Goal: Information Seeking & Learning: Find specific page/section

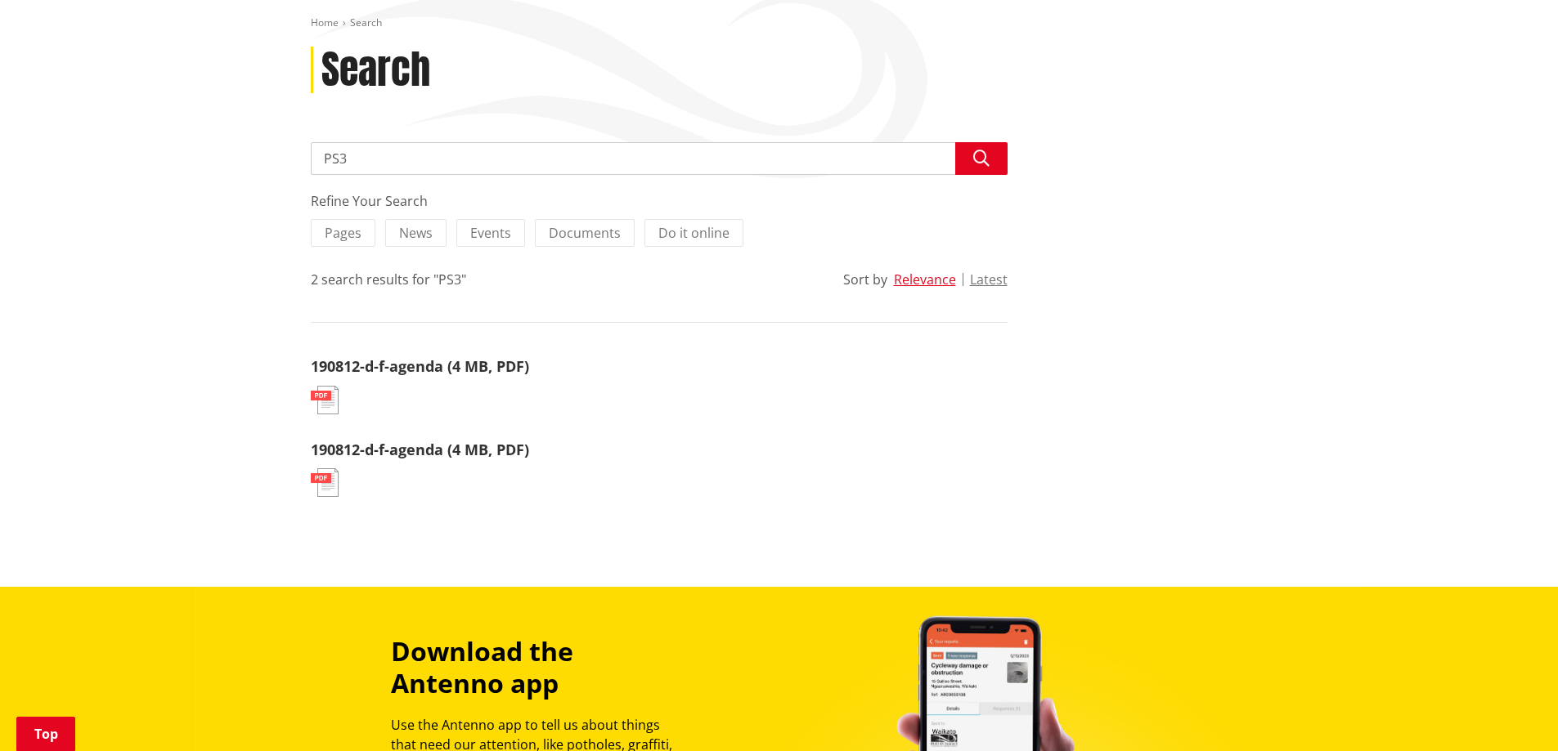
scroll to position [272, 0]
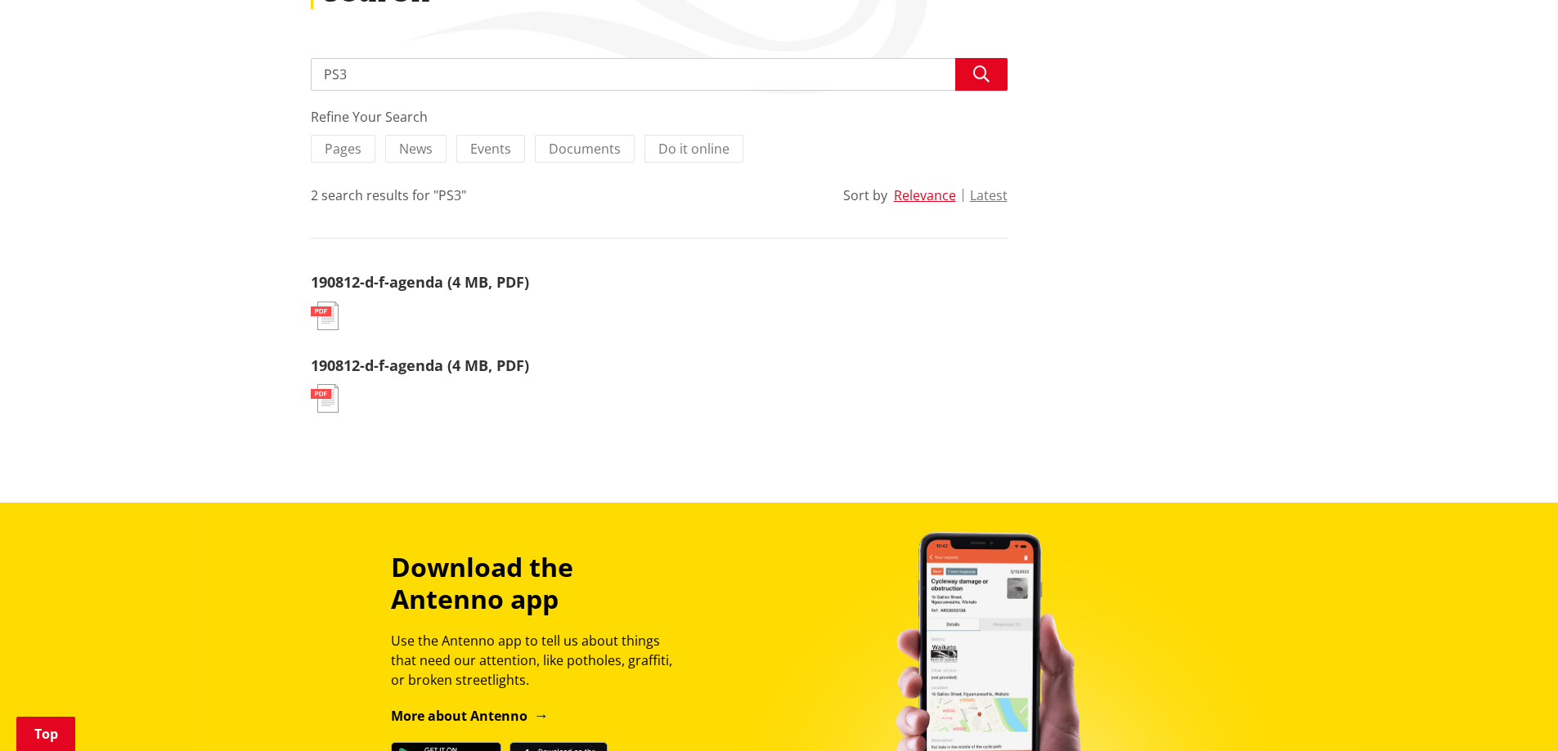
click at [324, 308] on img at bounding box center [325, 316] width 28 height 29
click at [344, 284] on link "190812-d-f-agenda (4 MB, PDF)" at bounding box center [420, 282] width 218 height 20
click at [416, 370] on link "190812-d-f-agenda (4 MB, PDF)" at bounding box center [420, 366] width 218 height 20
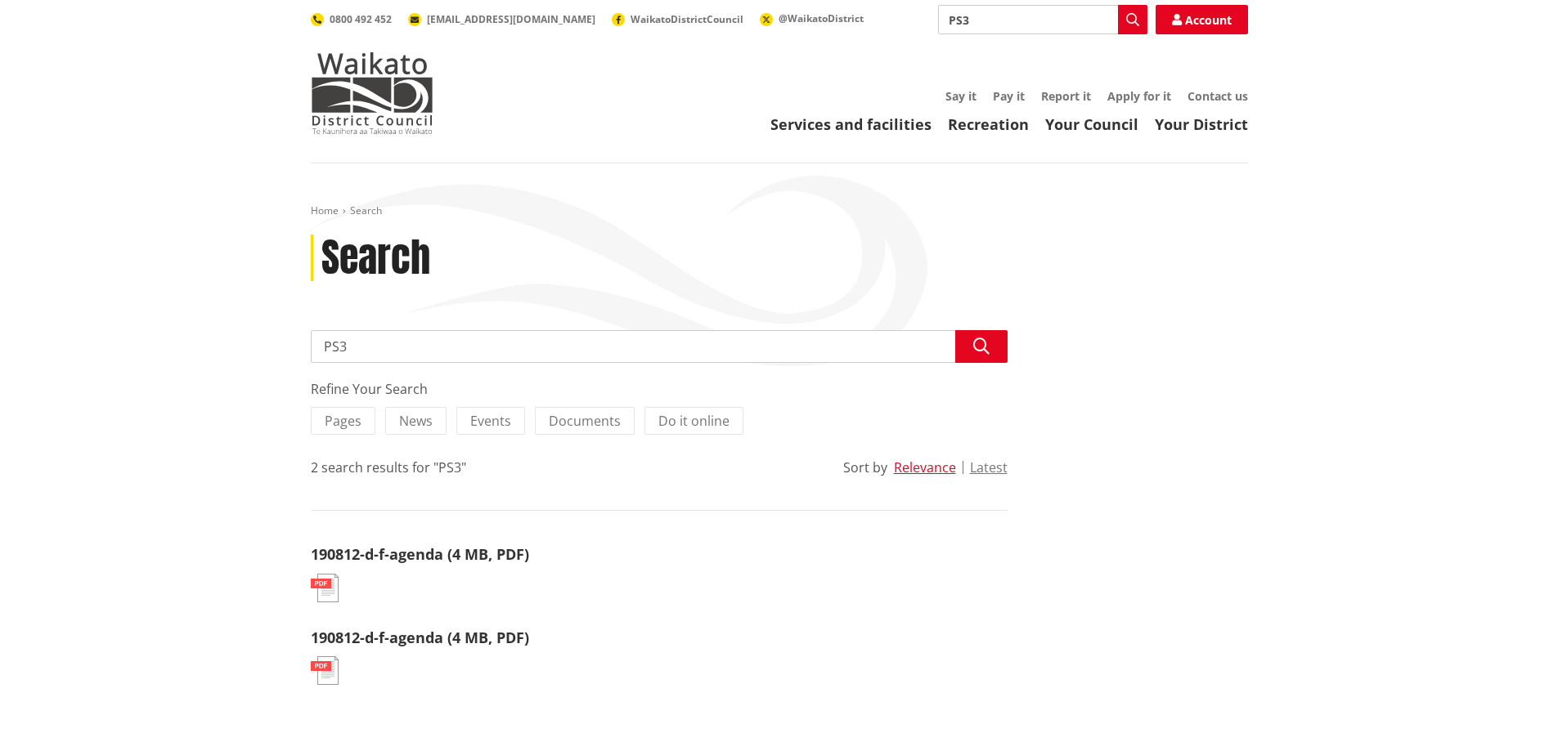
drag, startPoint x: 361, startPoint y: 345, endPoint x: 273, endPoint y: 342, distance: 88.4
click at [273, 342] on div "Home Search Search Search PS3 Search Refine Your Search Pages News Events Docum…" at bounding box center [779, 470] width 1558 height 612
type input "Heating"
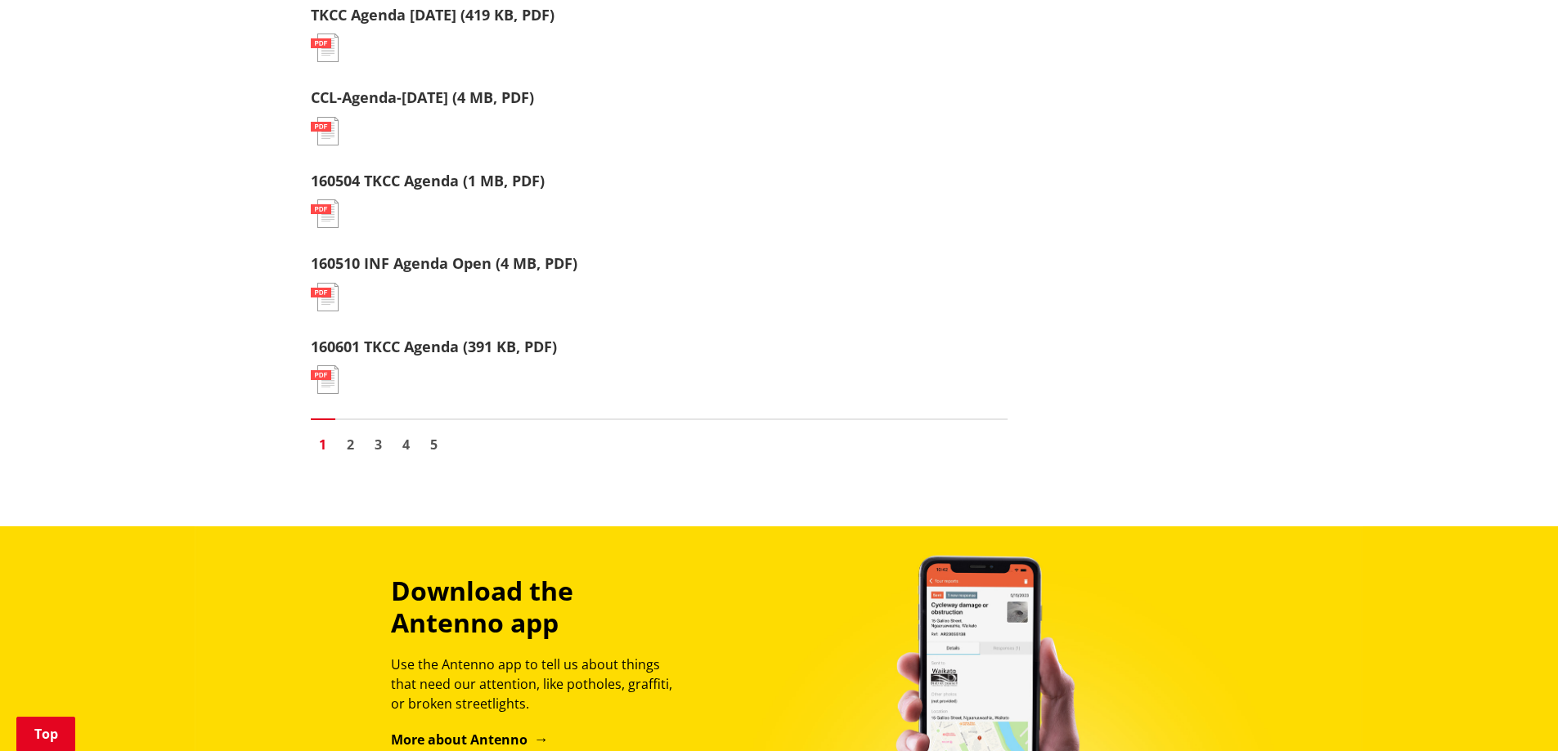
scroll to position [1772, 0]
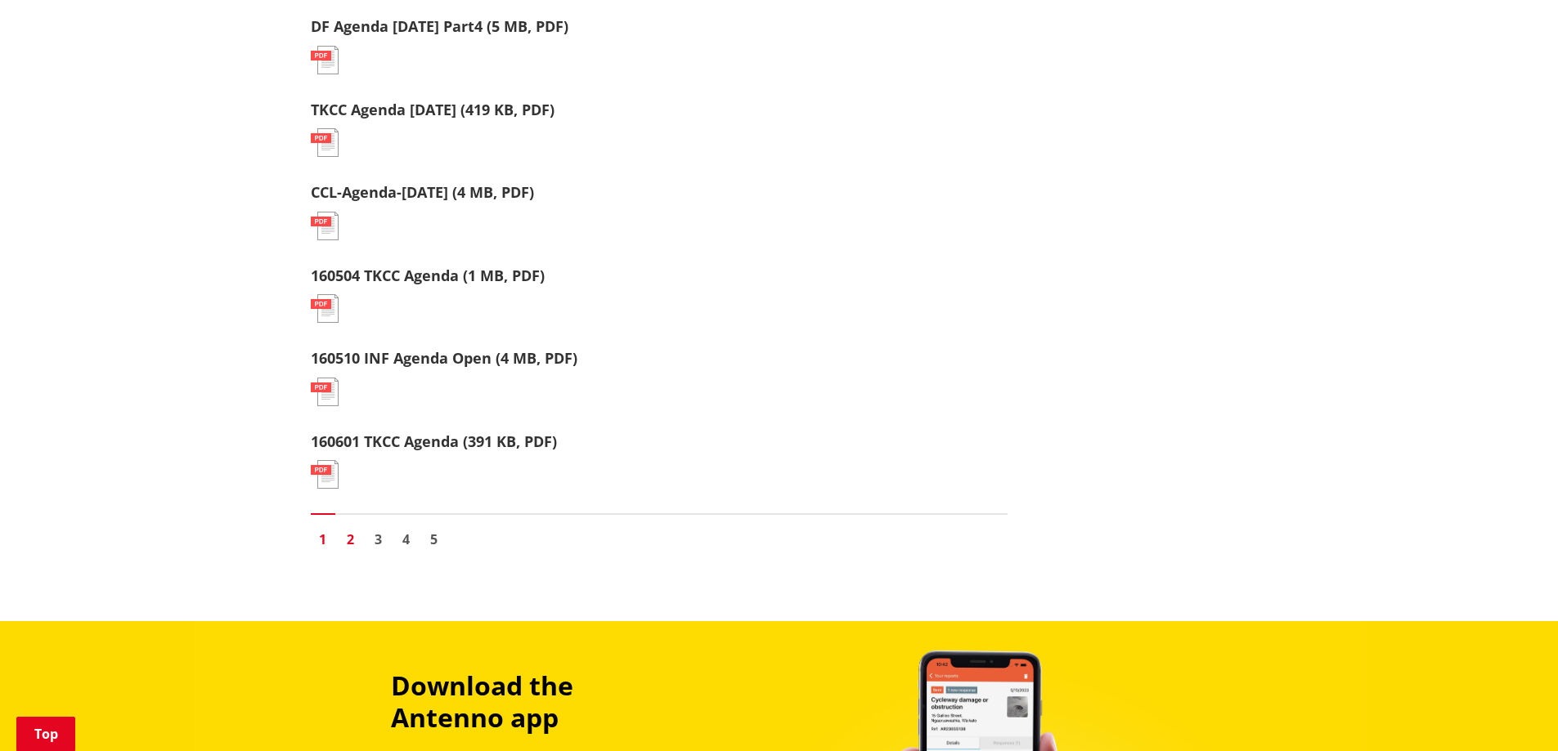
click at [345, 539] on link "2" at bounding box center [351, 539] width 25 height 25
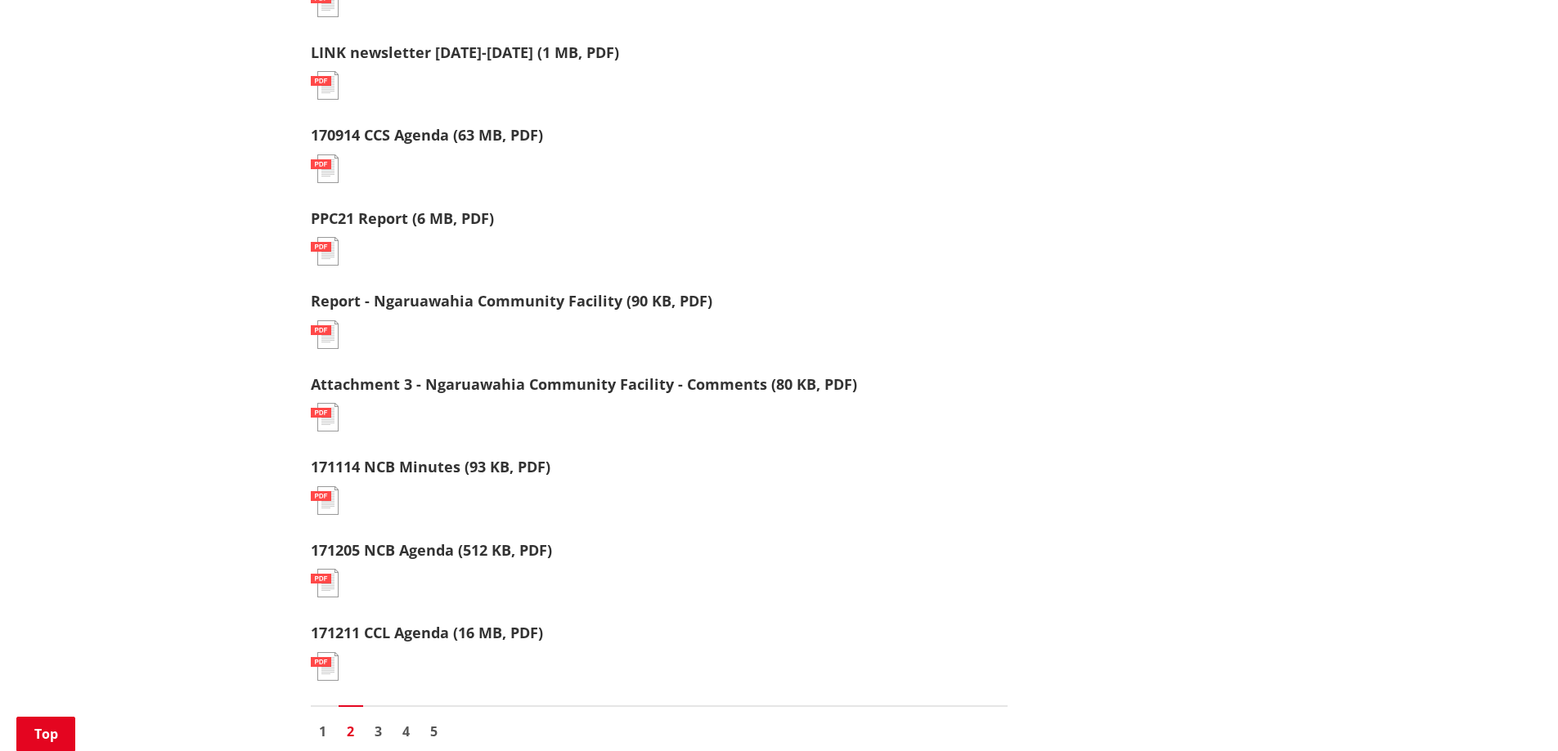
scroll to position [1635, 0]
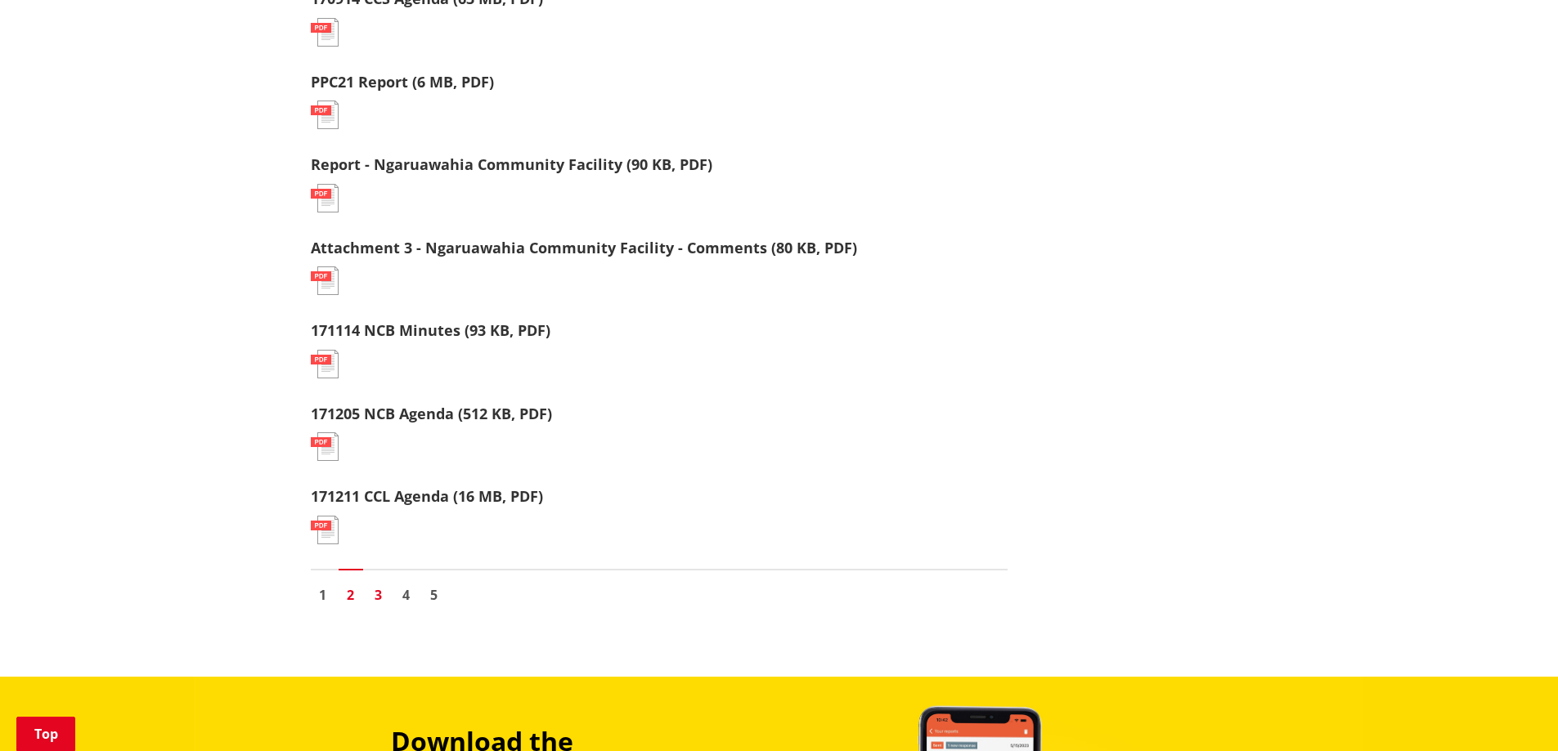
click at [379, 590] on link "3" at bounding box center [378, 595] width 25 height 25
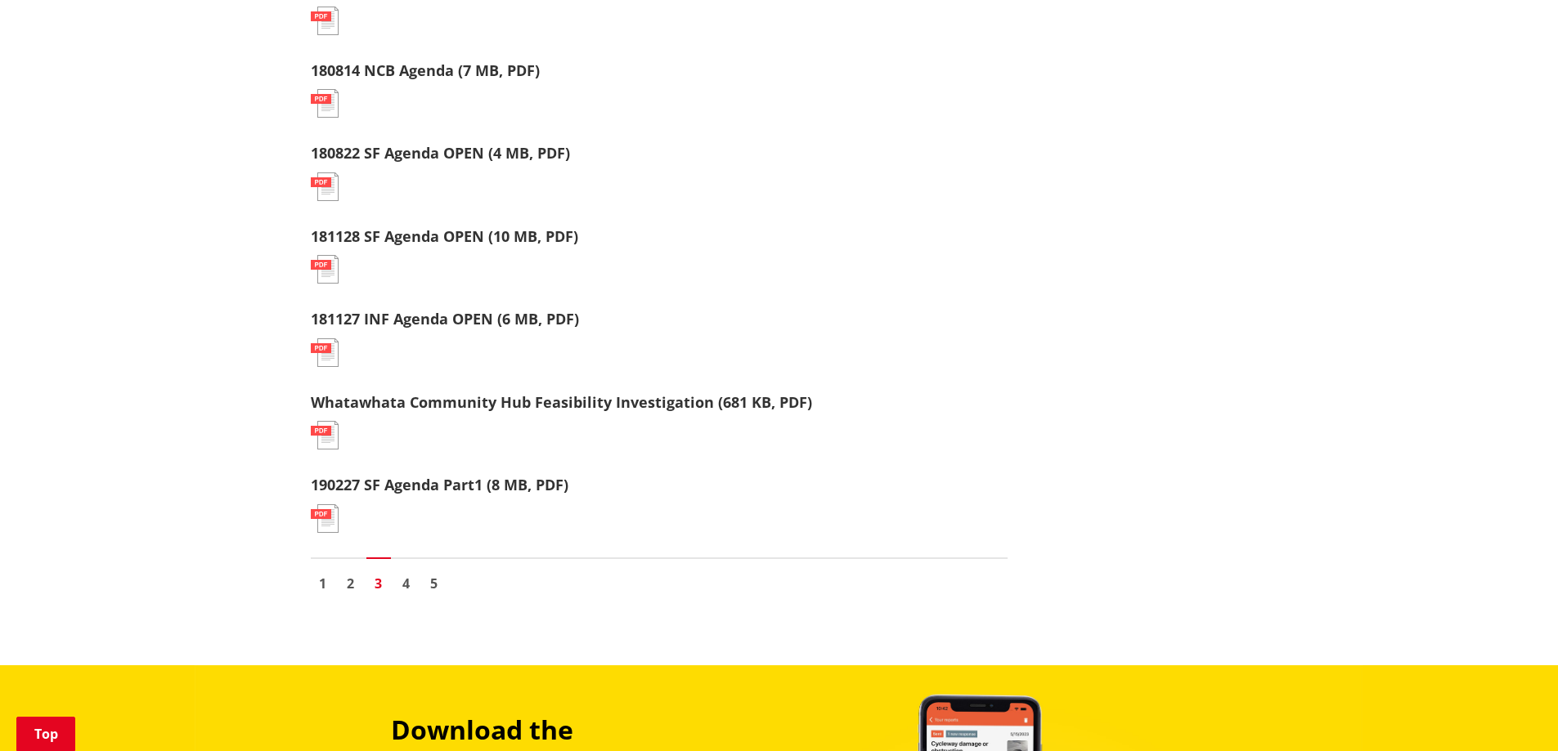
scroll to position [1772, 0]
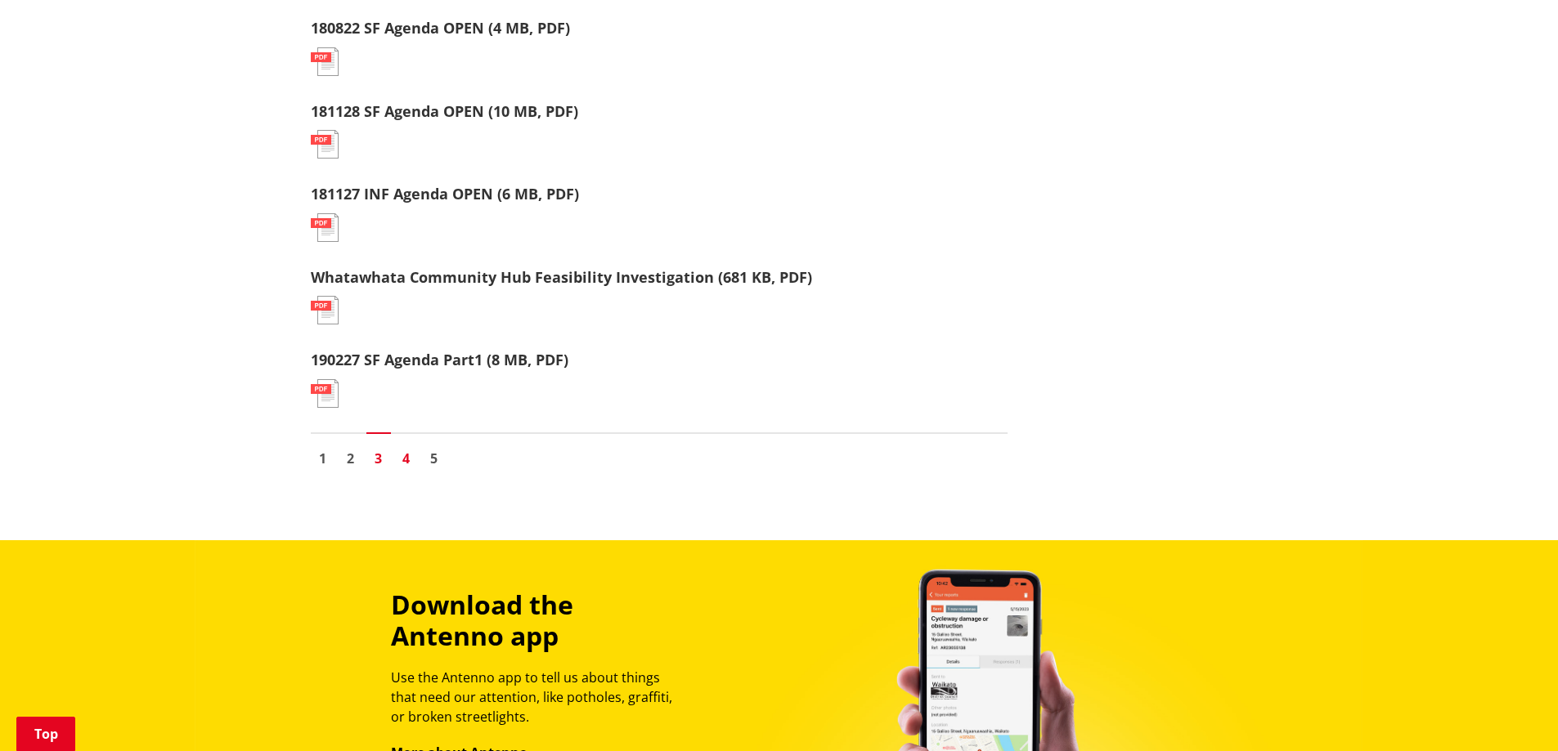
click at [409, 458] on link "4" at bounding box center [406, 458] width 25 height 25
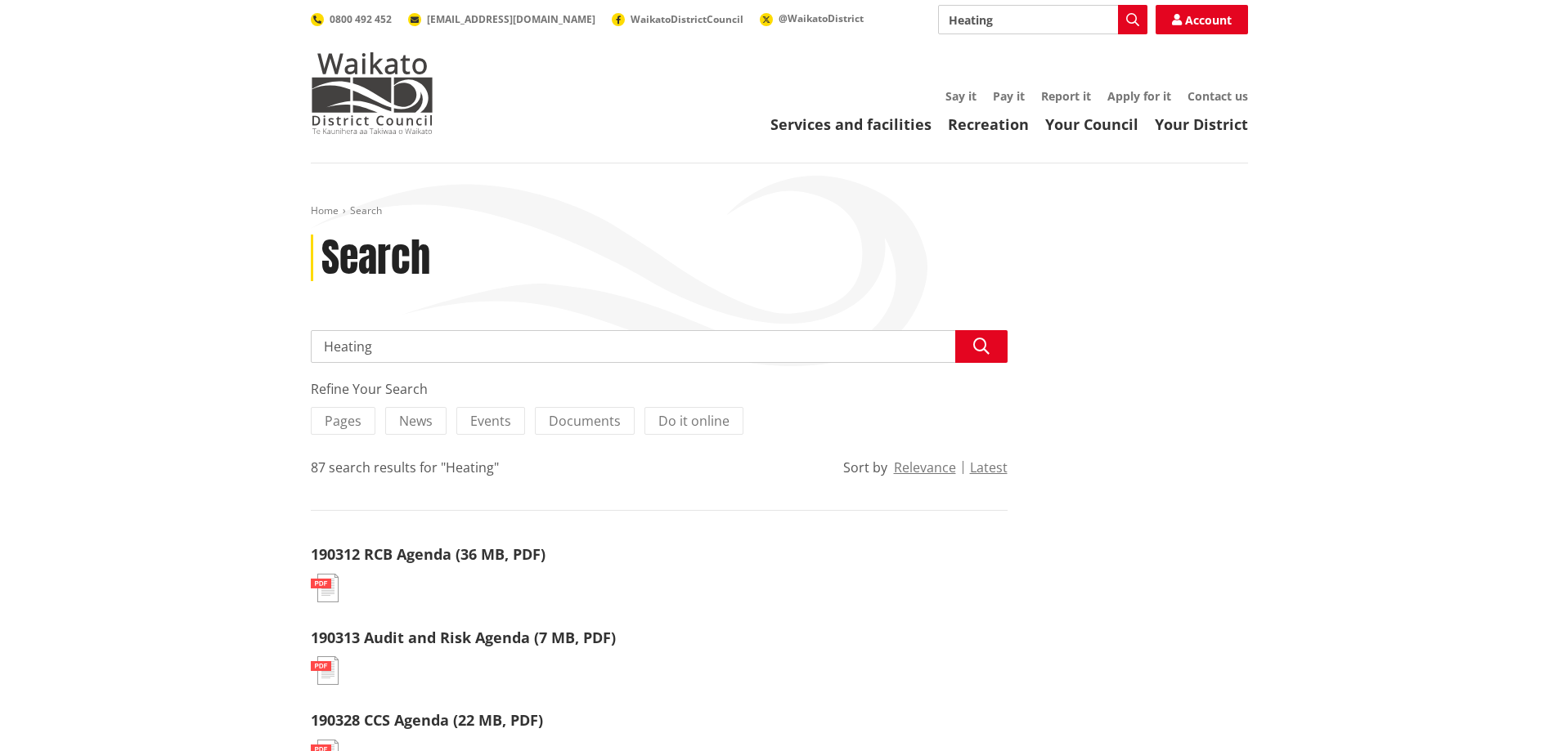
click at [323, 345] on input "Heating" at bounding box center [659, 346] width 697 height 33
type input "Home Heating"
click at [984, 334] on button "Search" at bounding box center [981, 346] width 52 height 33
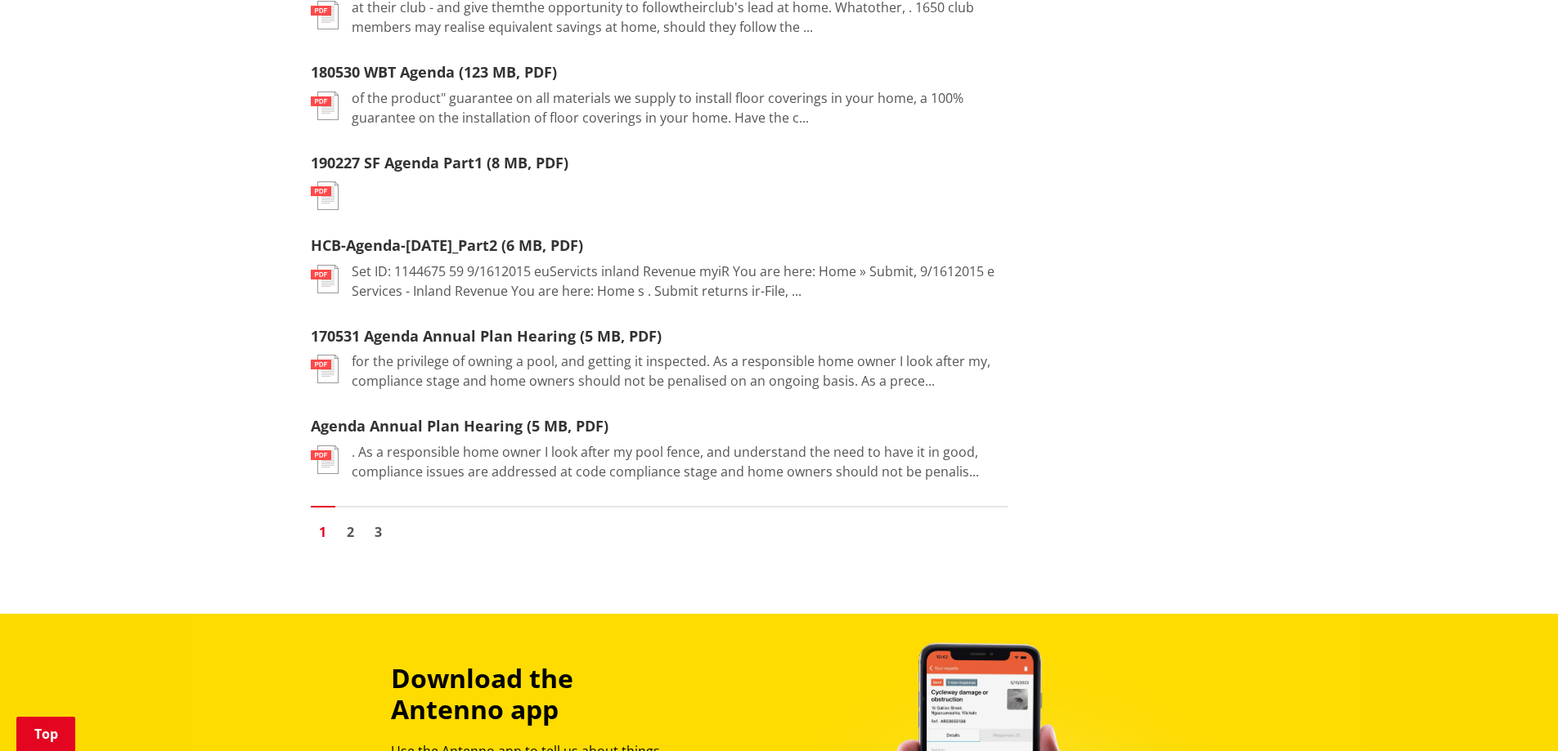
scroll to position [1908, 0]
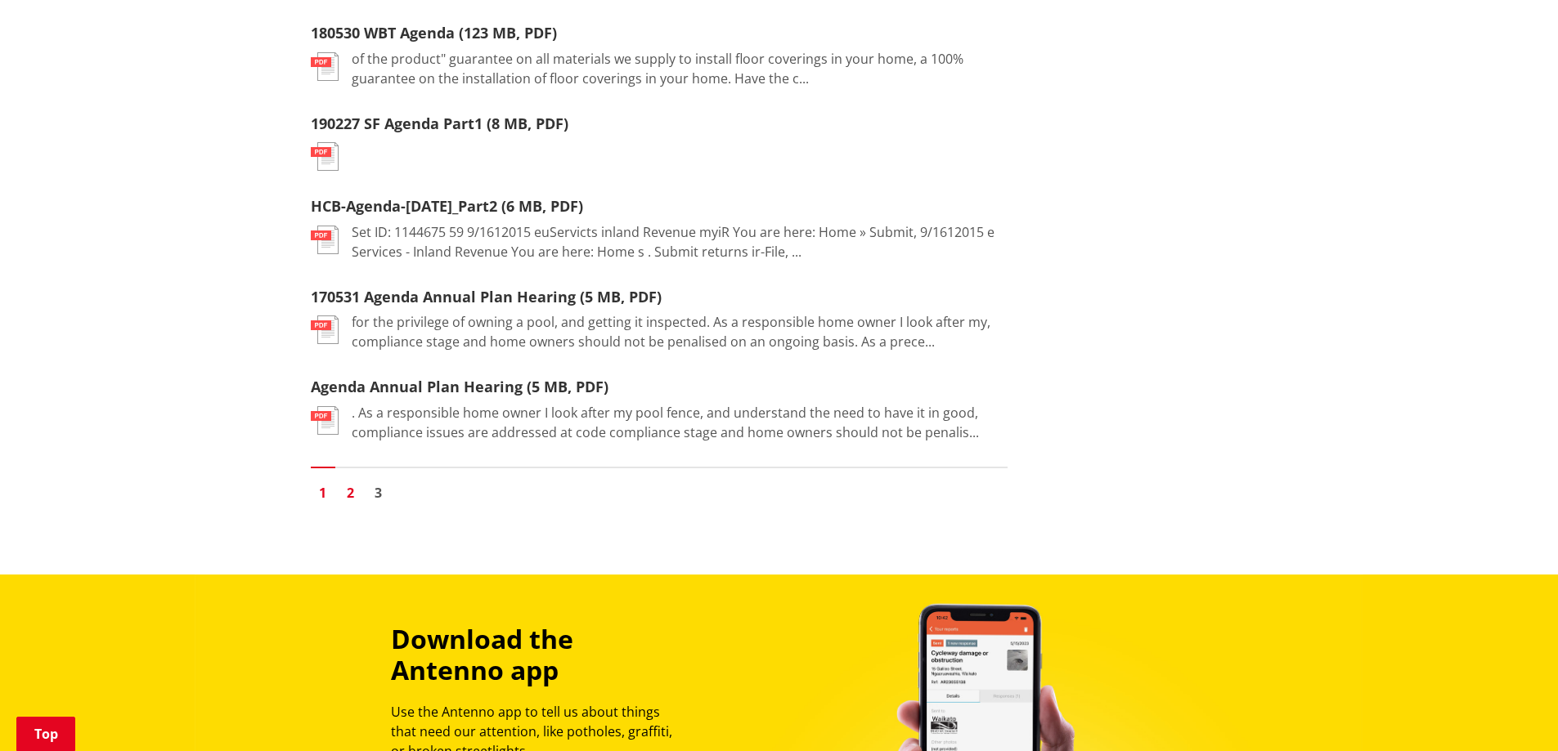
click at [355, 481] on link "2" at bounding box center [351, 493] width 25 height 25
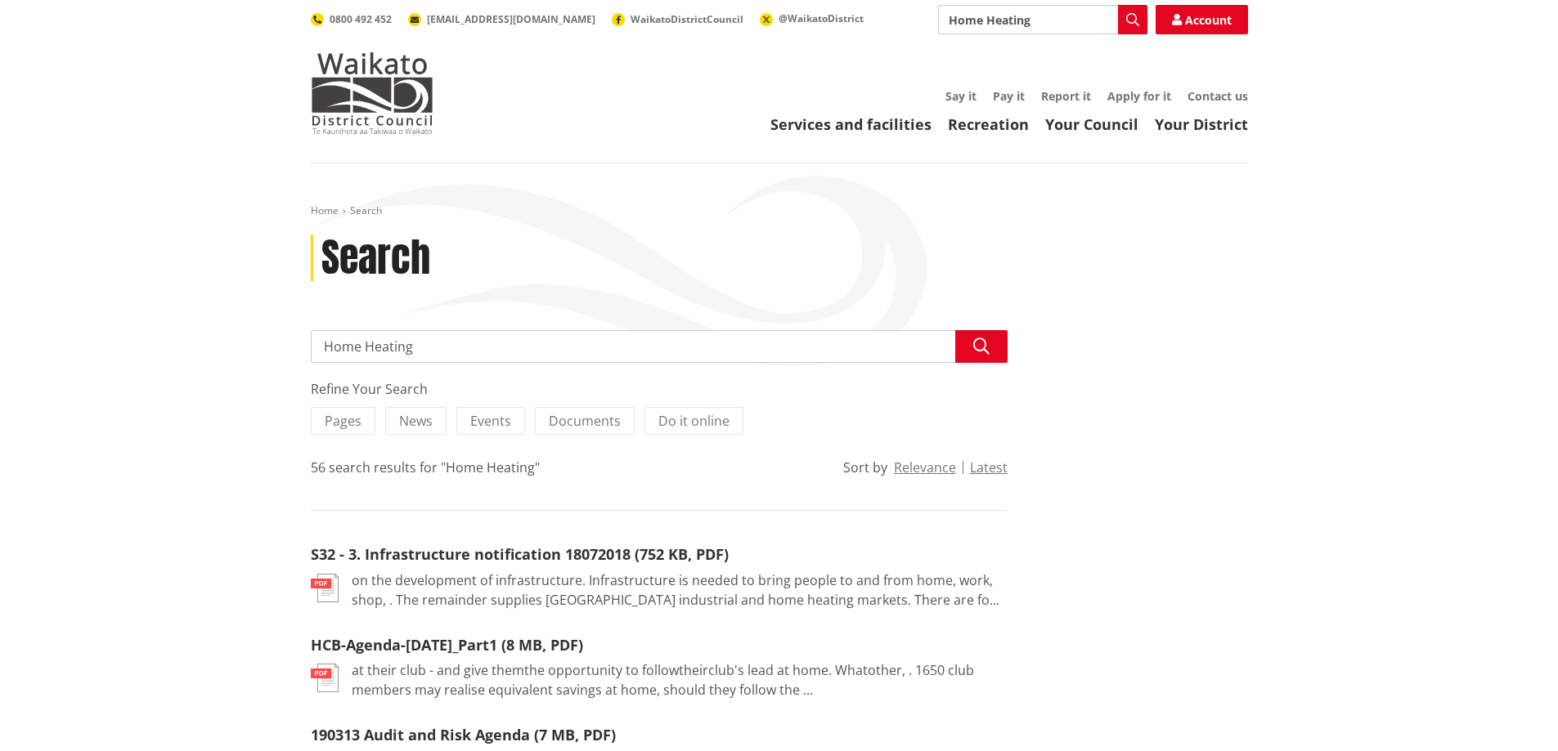
click at [444, 354] on input "Home Heating" at bounding box center [659, 346] width 697 height 33
type input "Home Heating PS3"
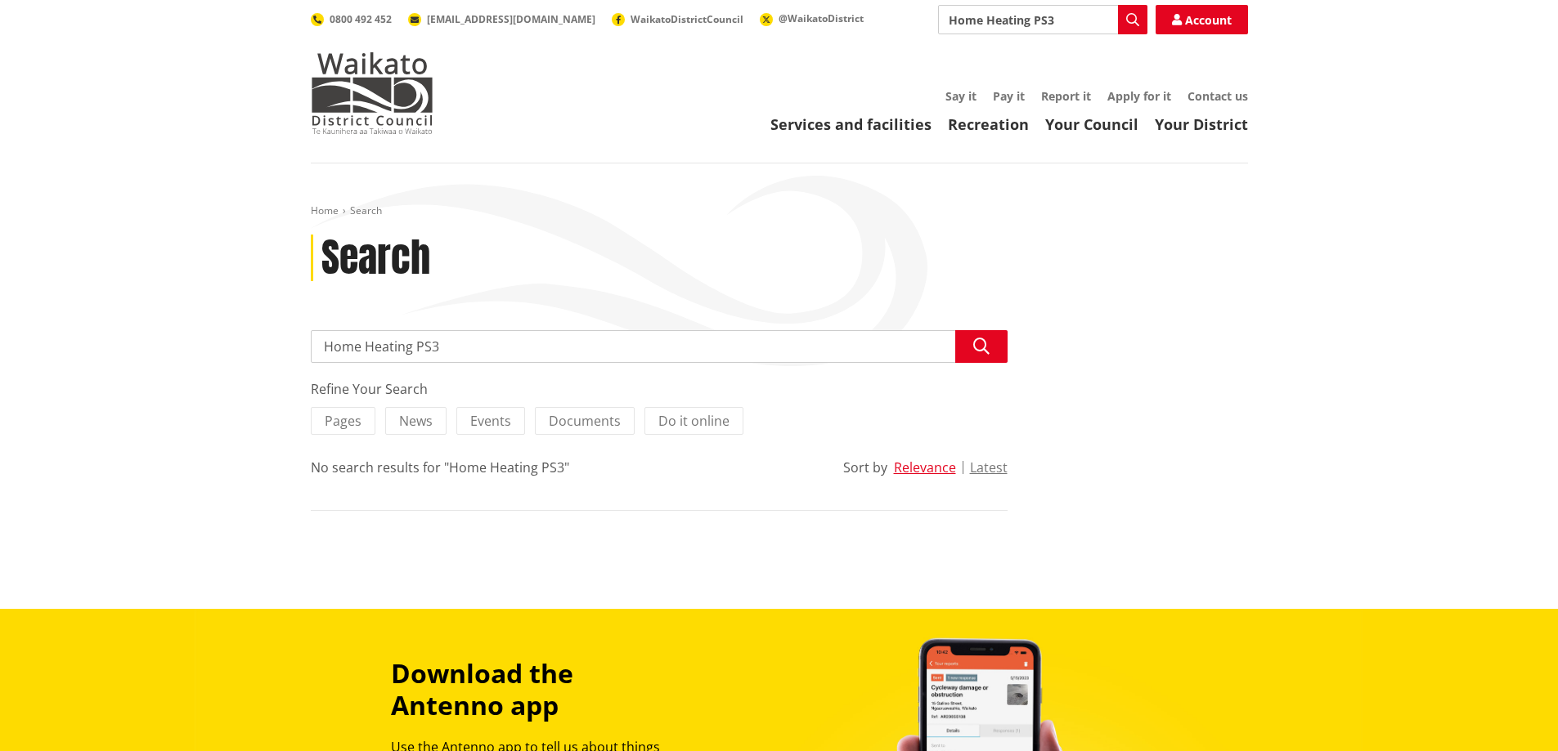
click at [450, 341] on input "Home Heating PS3" at bounding box center [659, 346] width 697 height 33
type input "Home Heating"
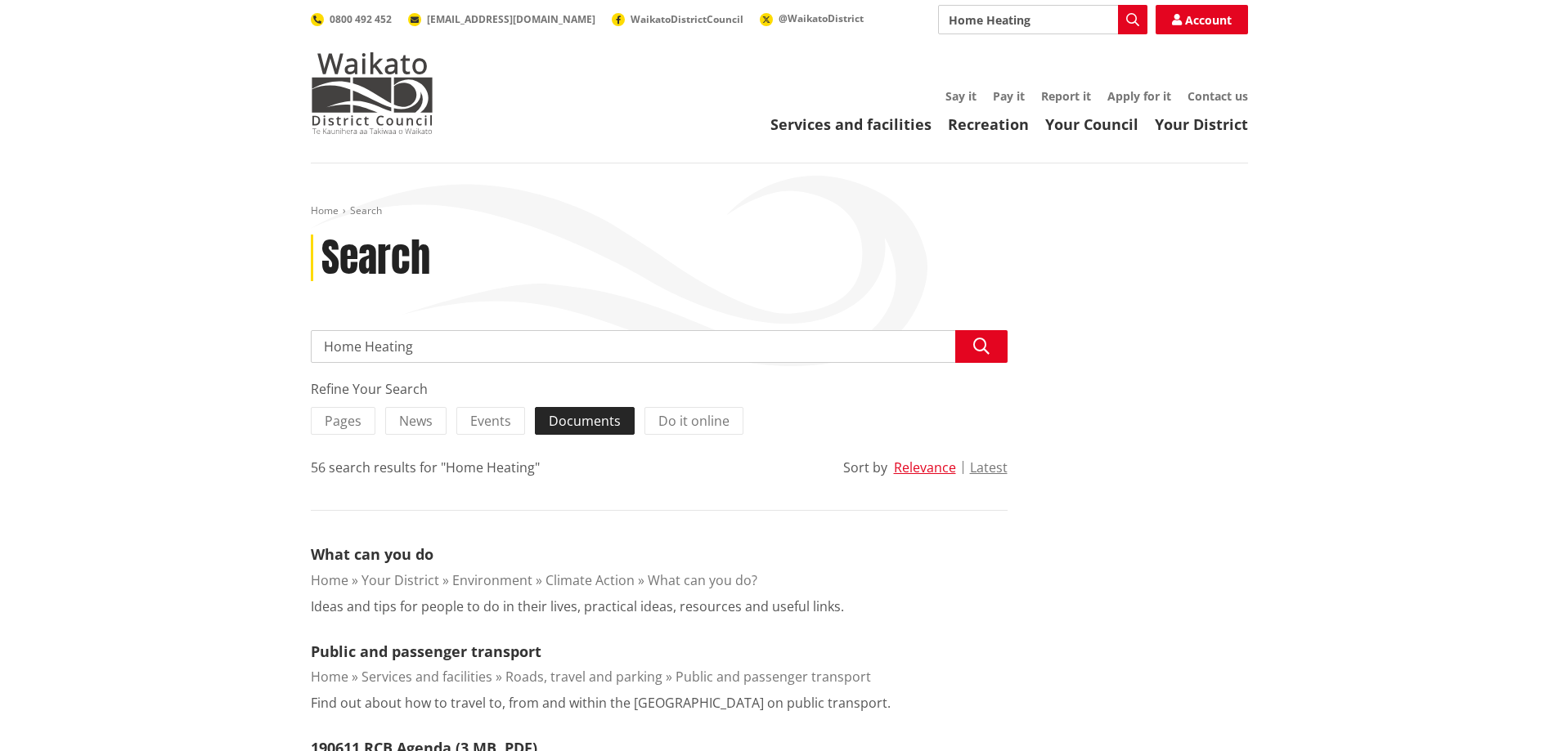
click at [581, 424] on span "Documents" at bounding box center [585, 421] width 72 height 18
click at [0, 0] on input "Documents" at bounding box center [0, 0] width 0 height 0
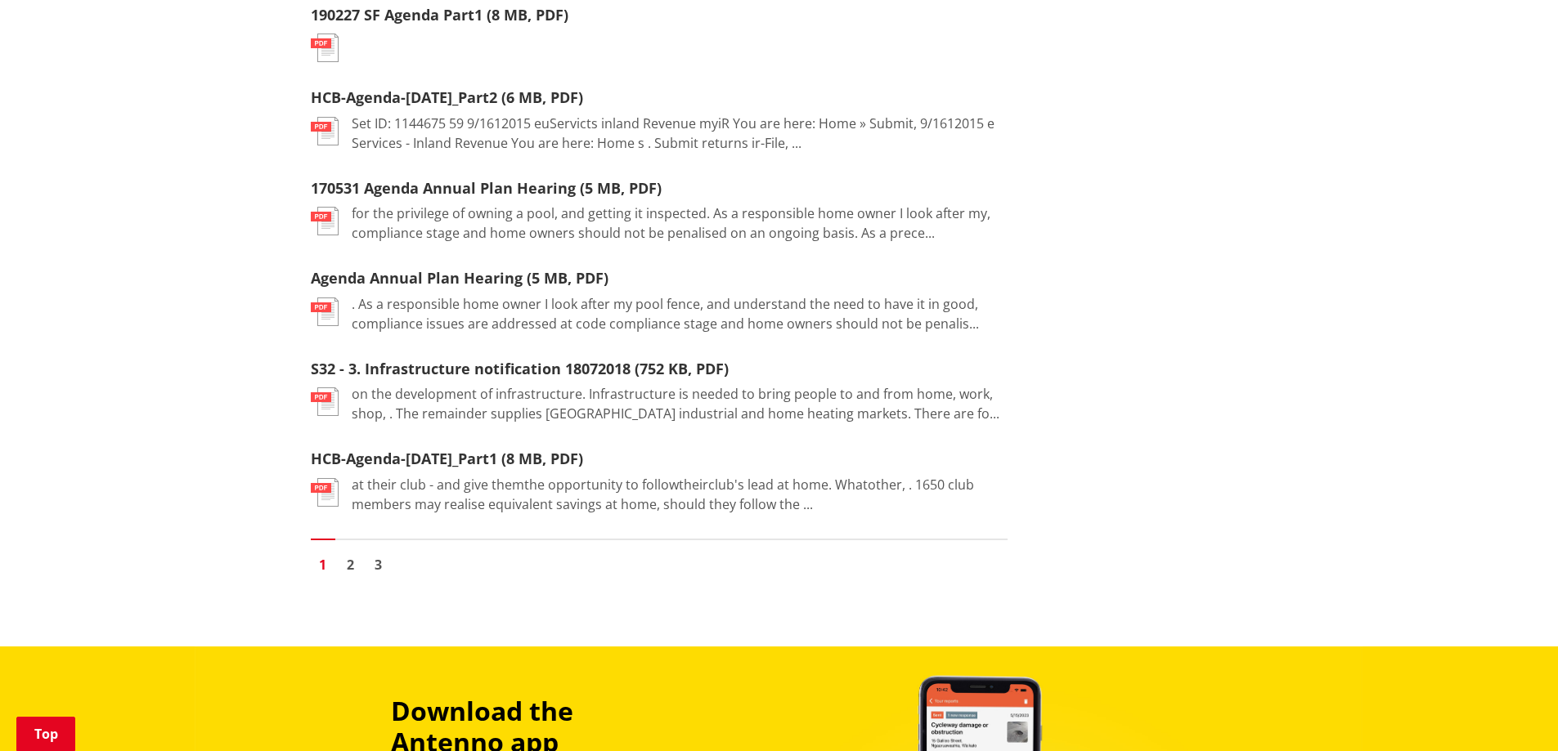
scroll to position [1908, 0]
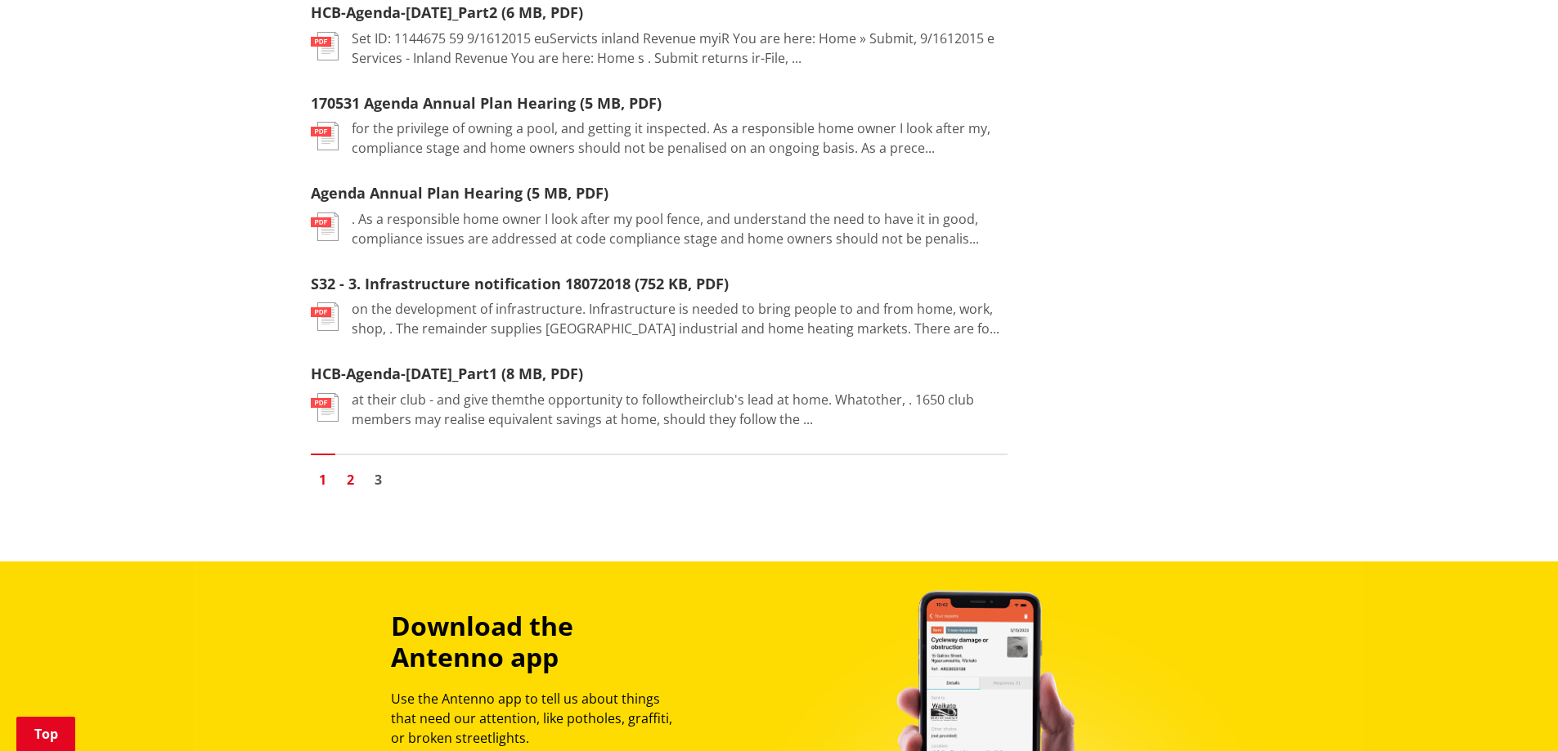
click at [356, 468] on link "2" at bounding box center [351, 480] width 25 height 25
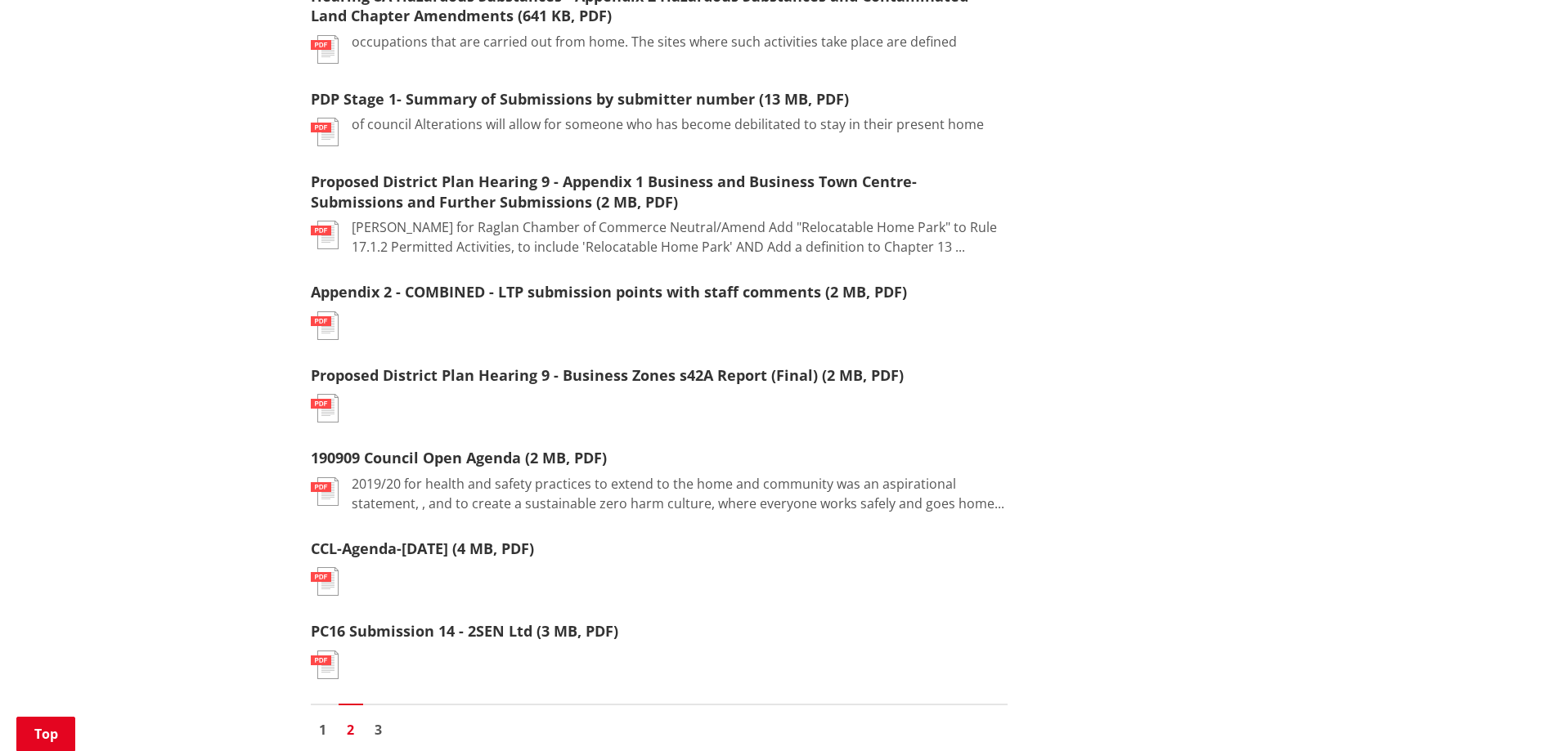
scroll to position [1635, 0]
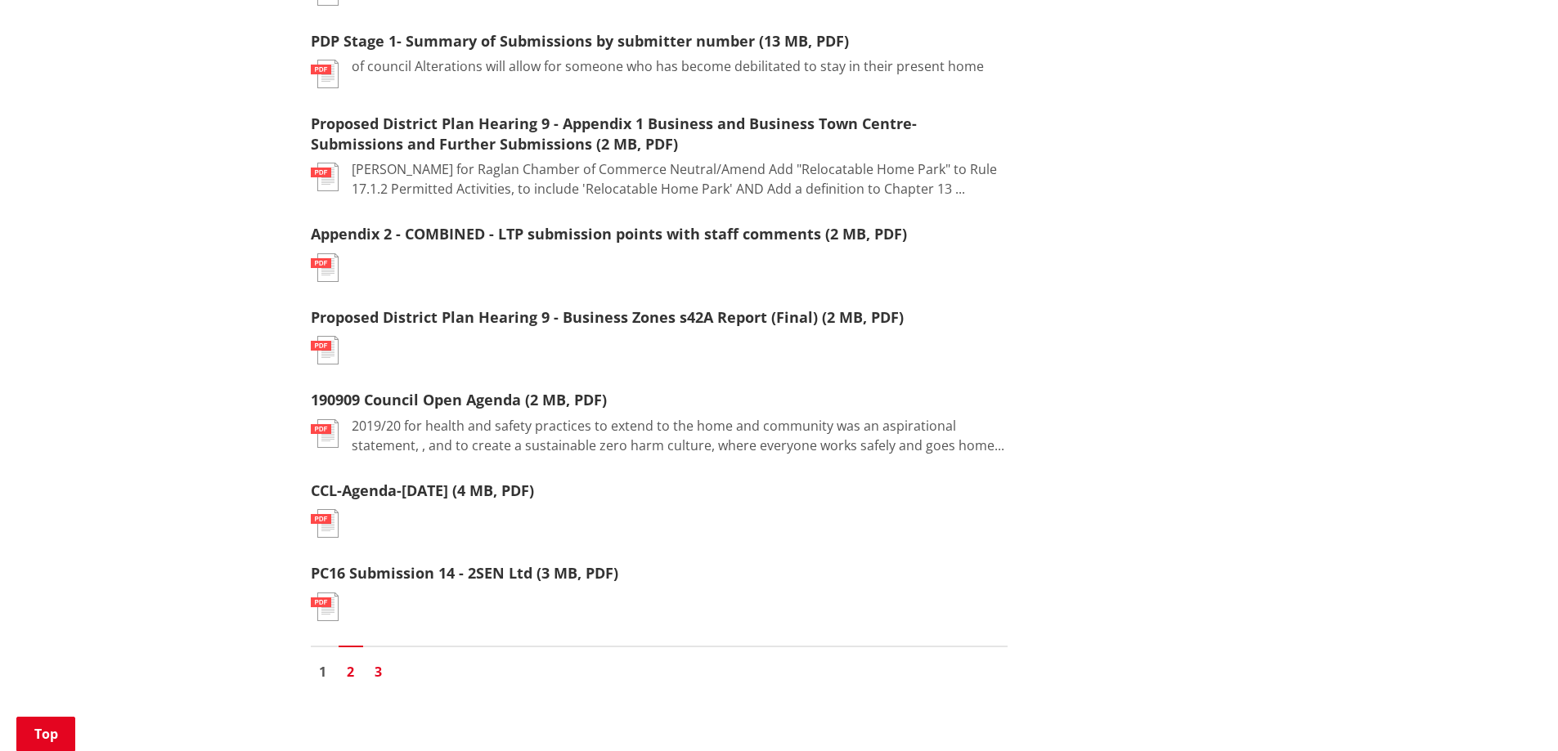
click at [375, 661] on link "3" at bounding box center [378, 672] width 25 height 25
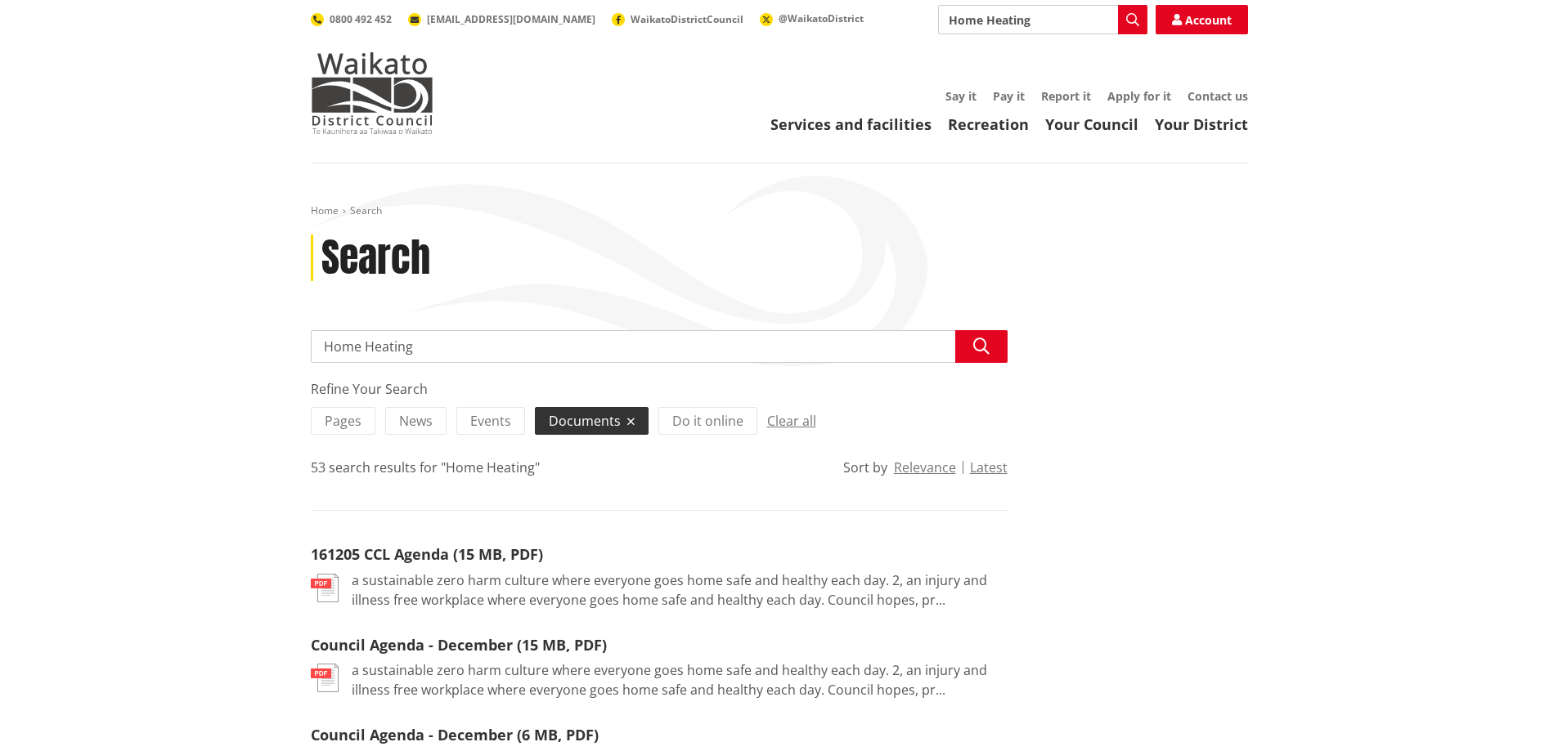
click at [437, 354] on input "Home Heating" at bounding box center [659, 346] width 697 height 33
drag, startPoint x: 437, startPoint y: 353, endPoint x: 301, endPoint y: 362, distance: 136.8
type input "Producer Ststement"
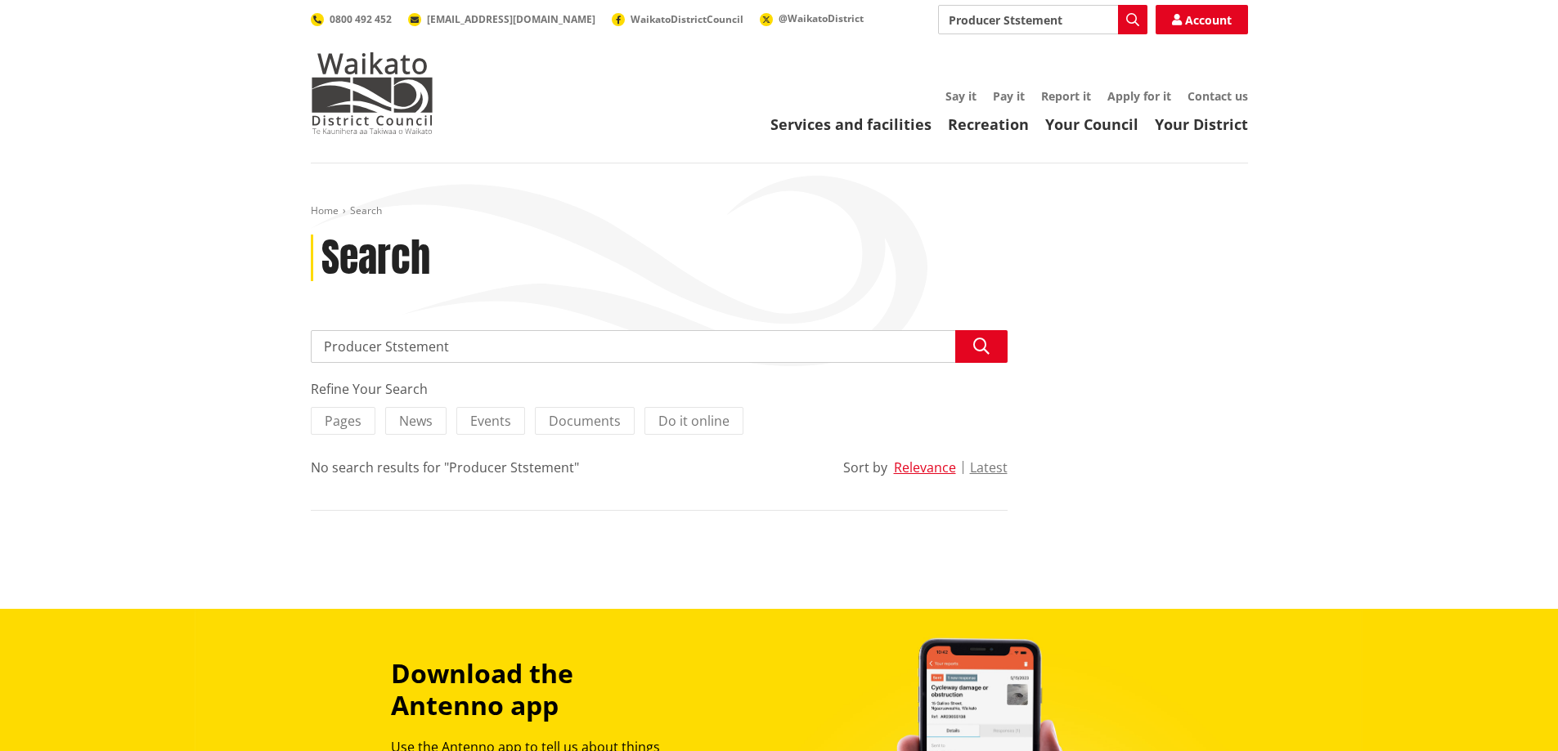
click at [401, 346] on input "Producer Ststement" at bounding box center [659, 346] width 697 height 33
type input "Producer Statement"
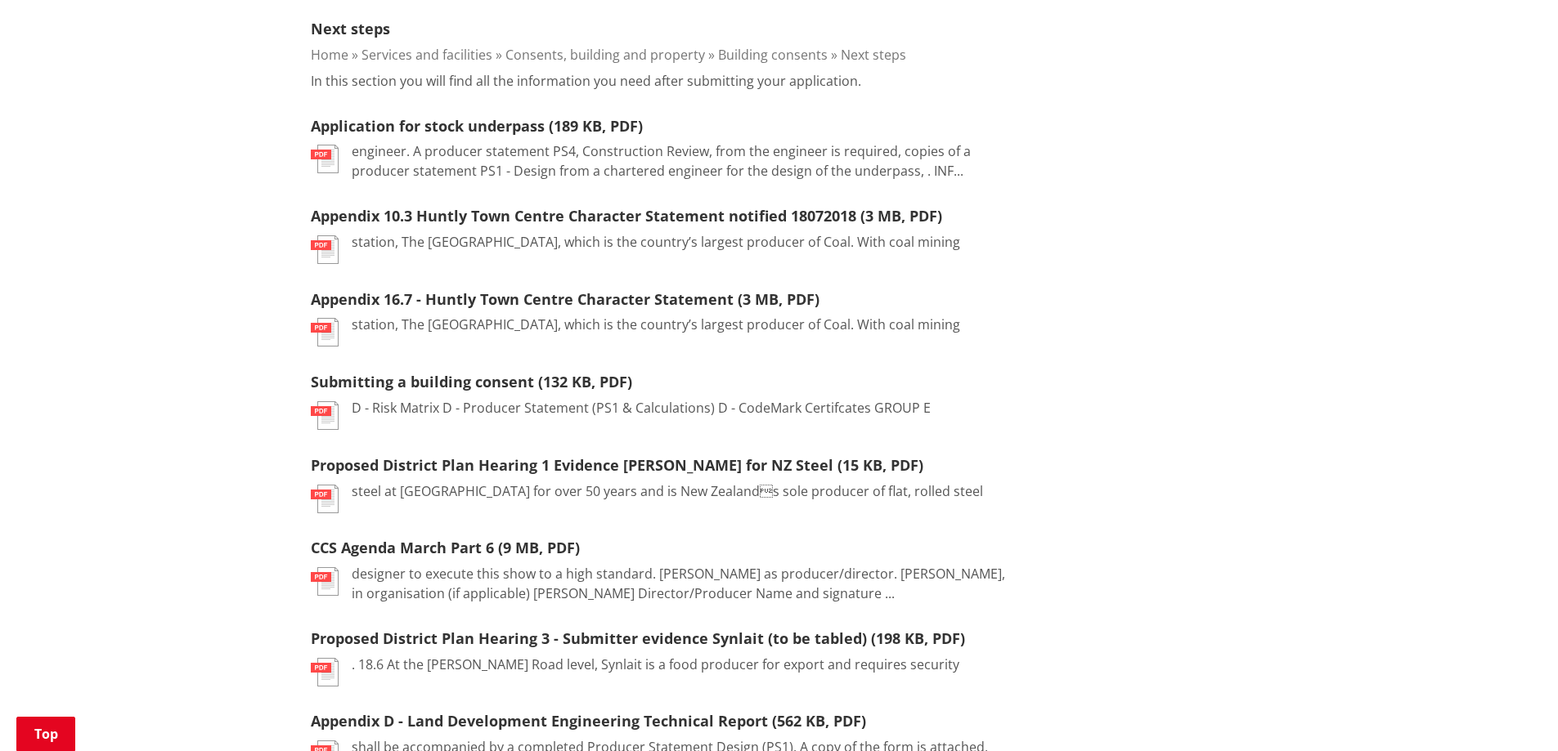
scroll to position [818, 0]
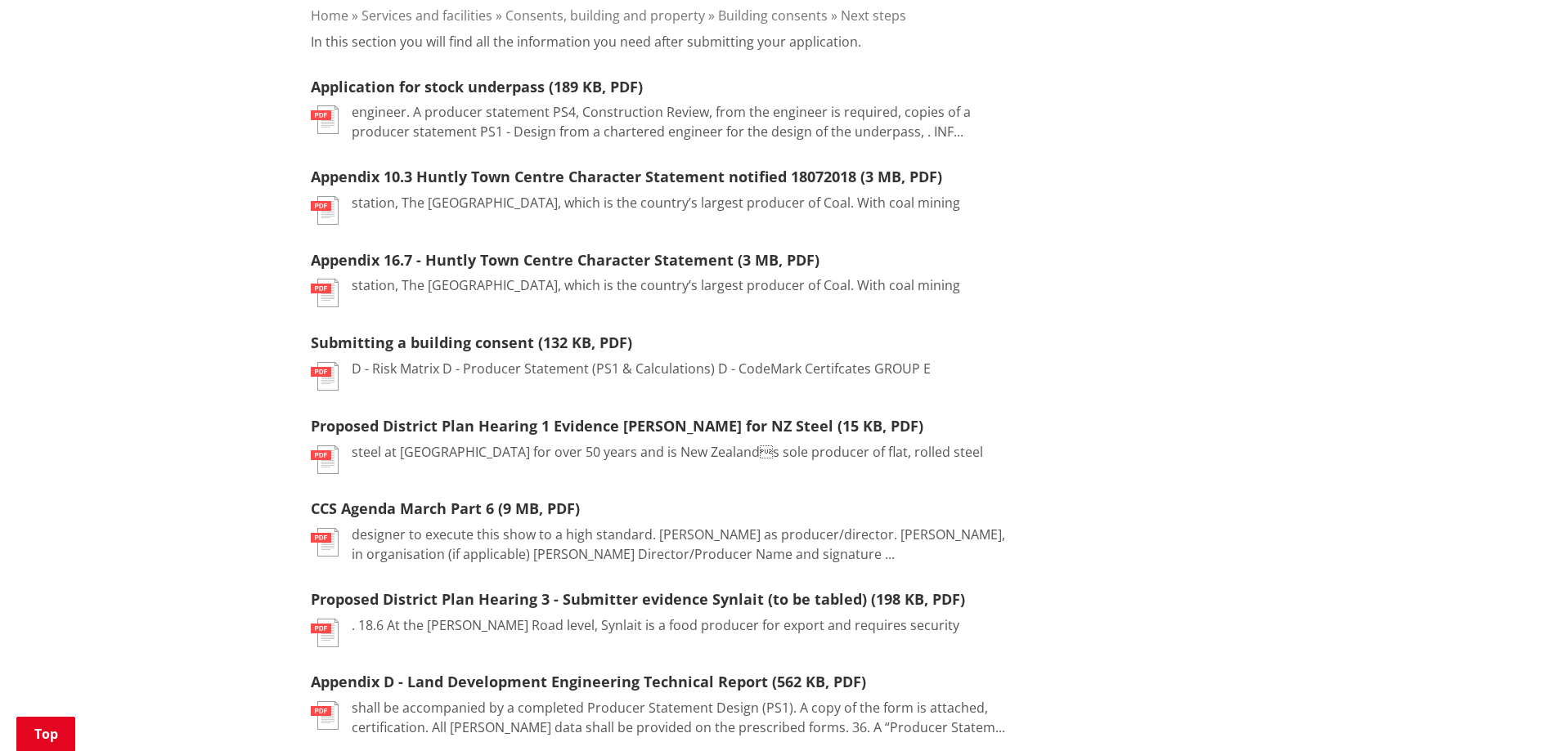
click at [330, 374] on img at bounding box center [325, 376] width 28 height 29
click at [367, 343] on link "Submitting a building consent (132 KB, PDF)" at bounding box center [471, 343] width 321 height 20
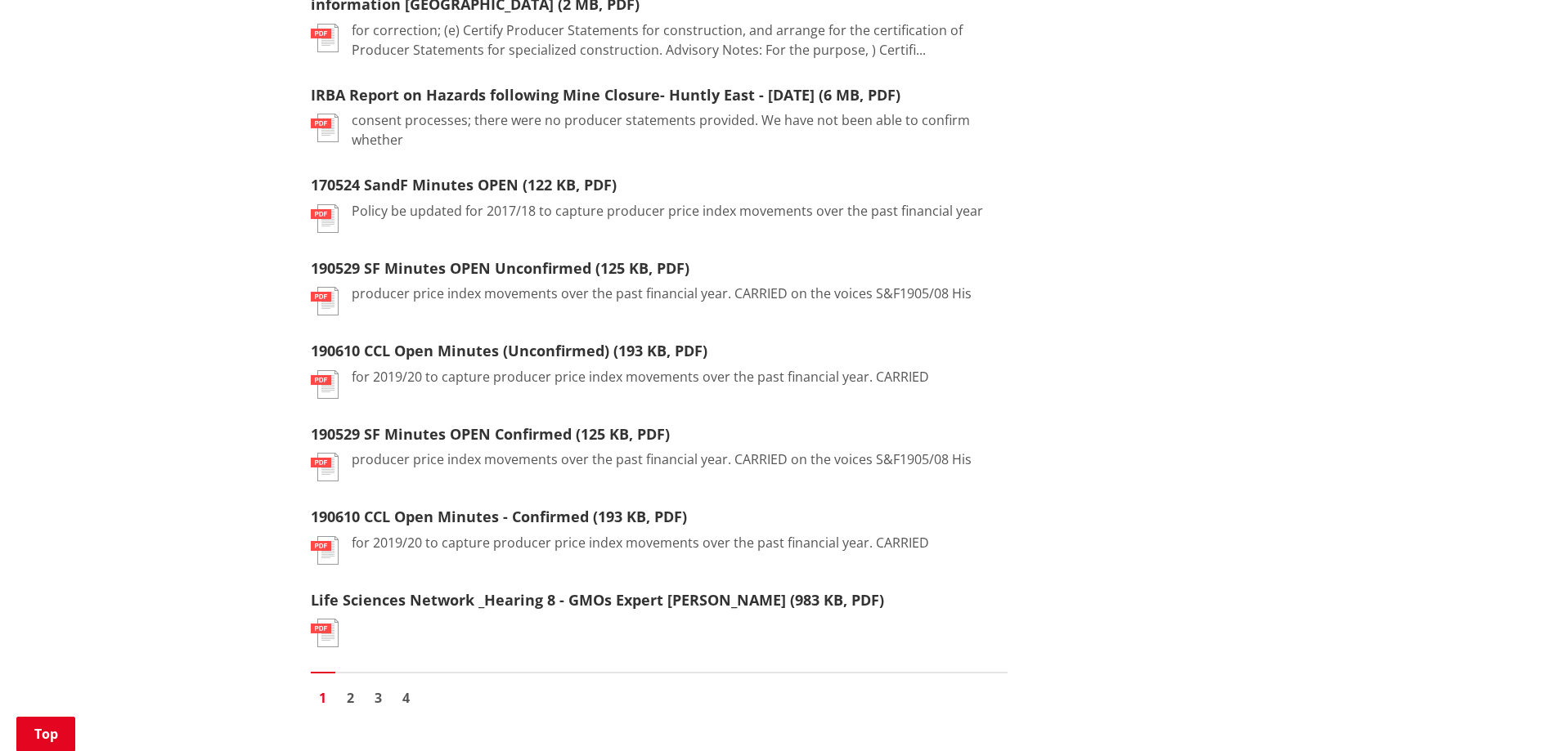
scroll to position [1772, 0]
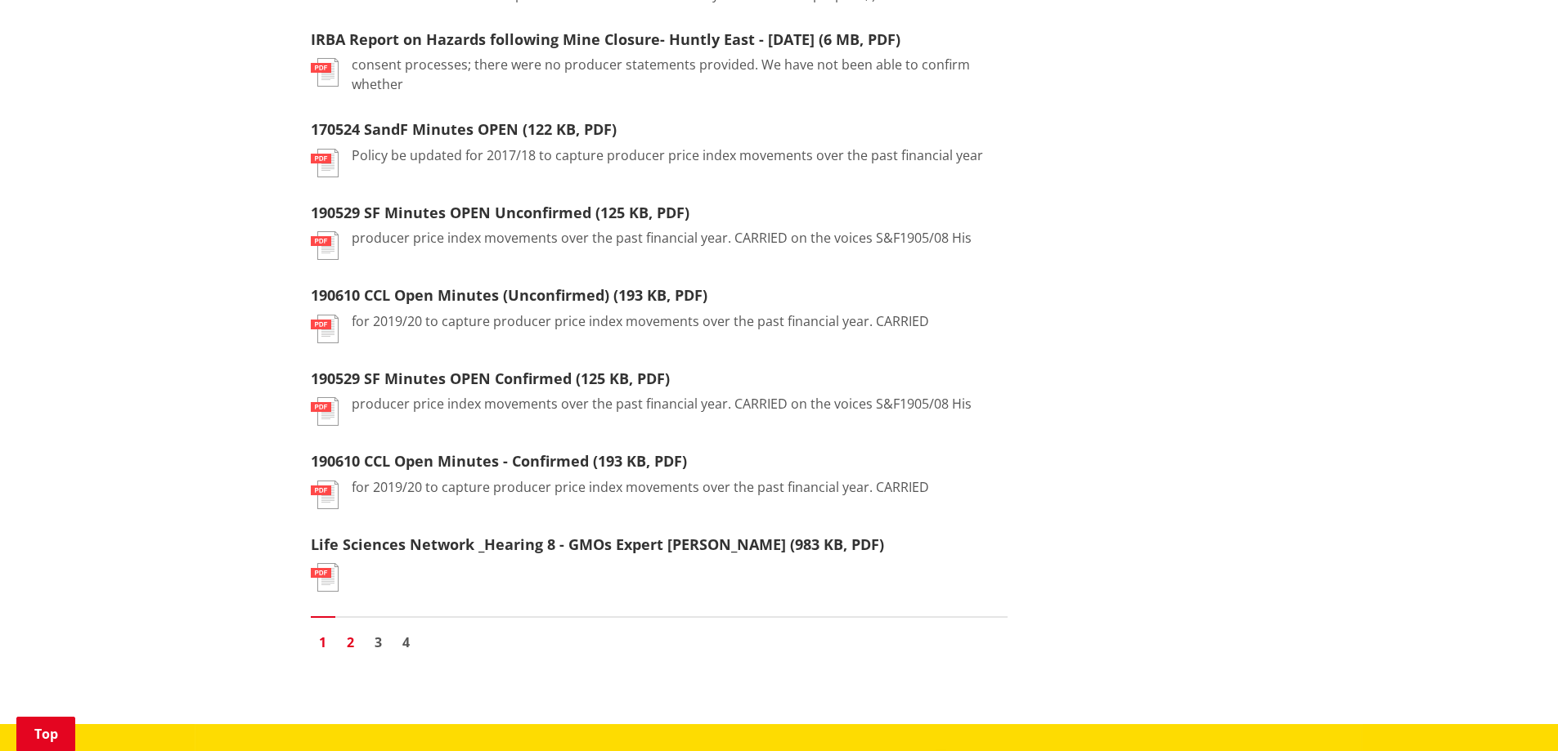
click at [347, 630] on link "2" at bounding box center [351, 642] width 25 height 25
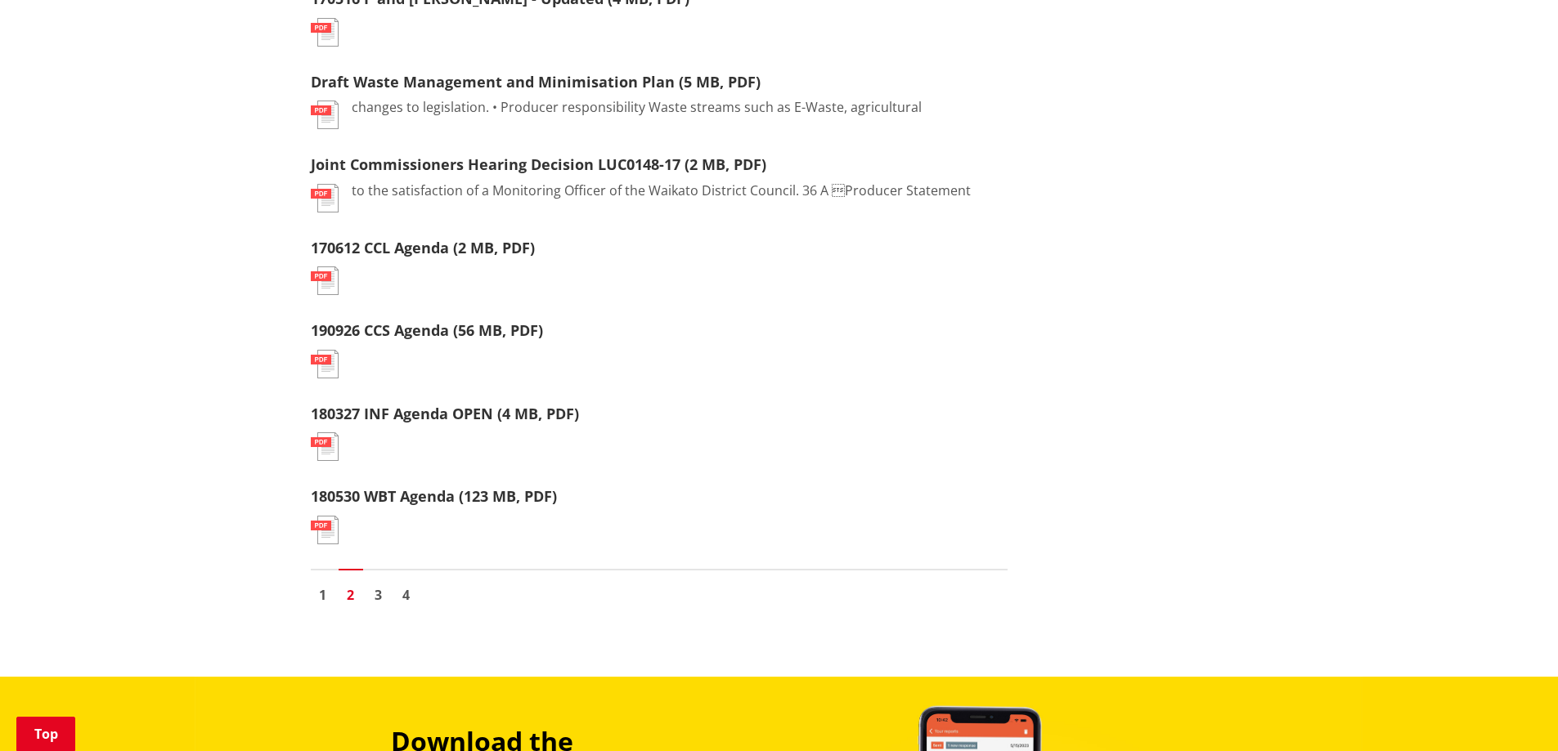
scroll to position [1772, 0]
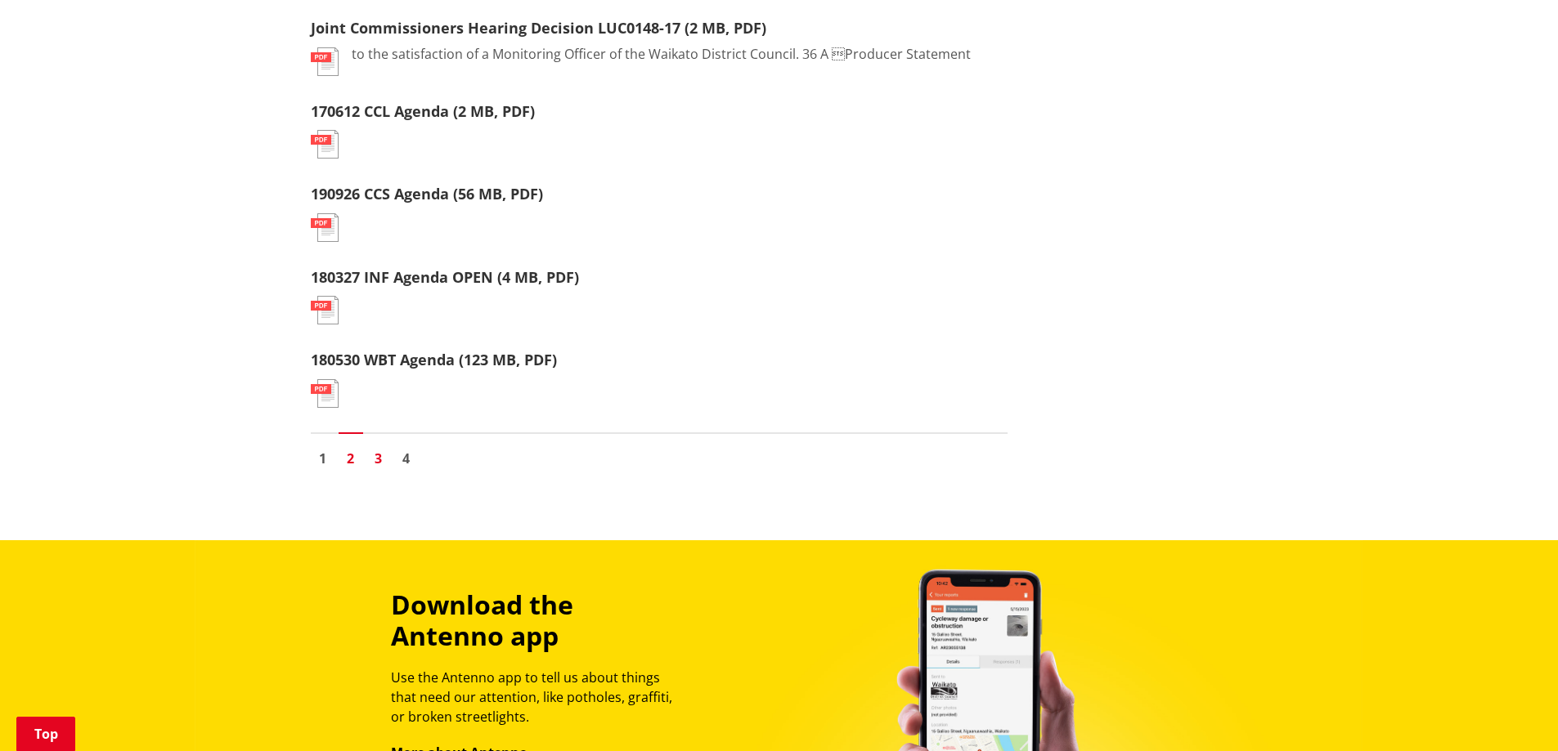
click at [380, 456] on link "3" at bounding box center [378, 458] width 25 height 25
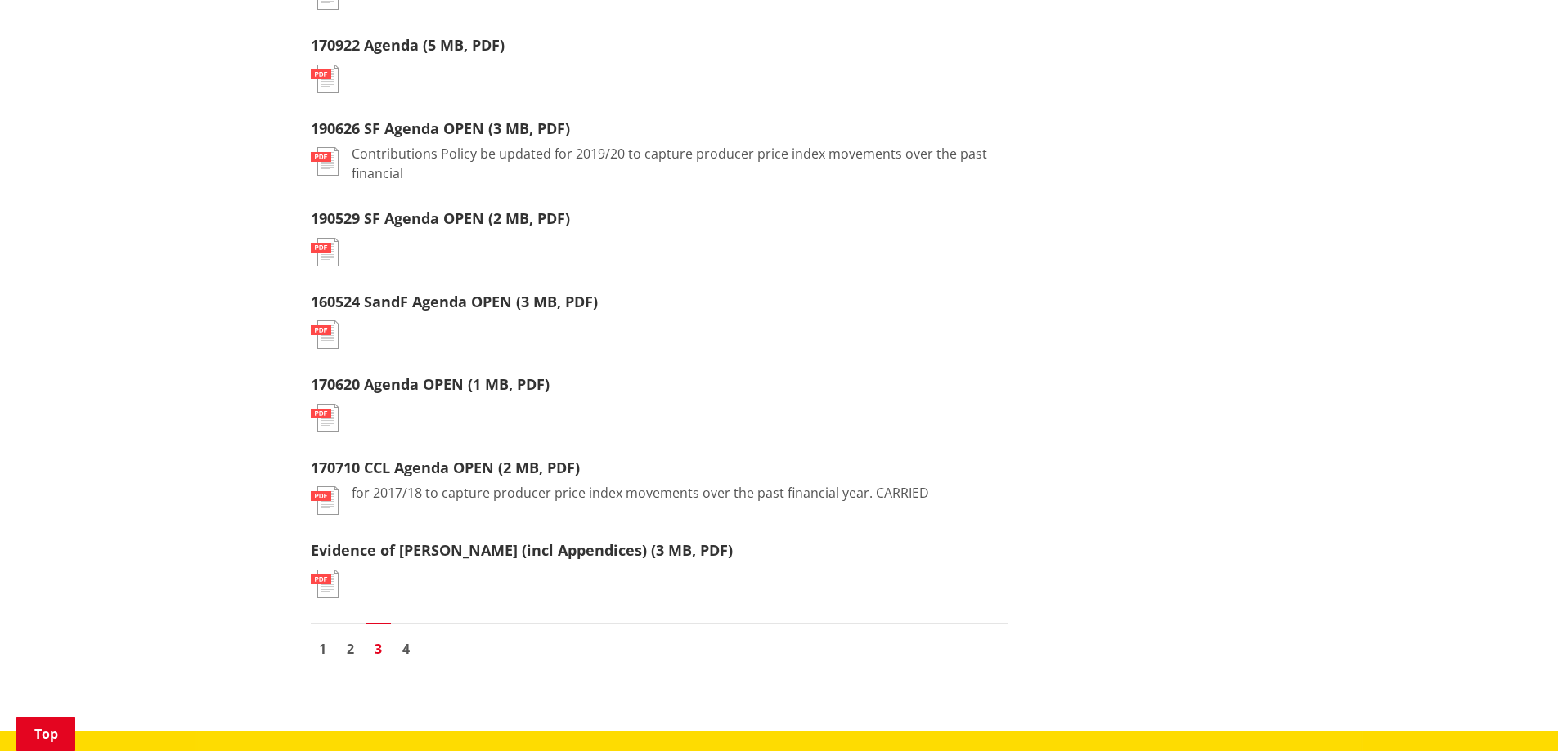
scroll to position [1772, 0]
